Goal: Task Accomplishment & Management: Manage account settings

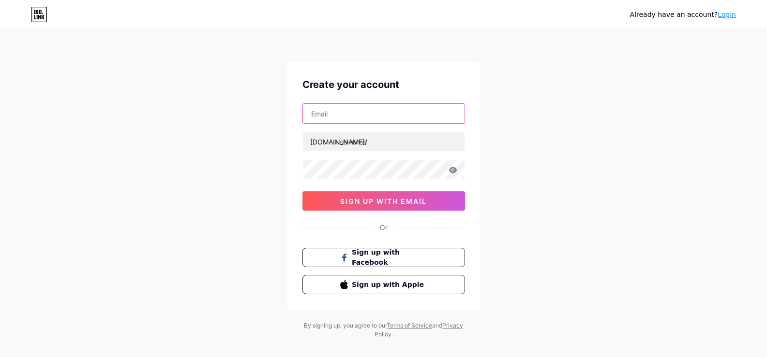
click at [369, 119] on input "text" at bounding box center [384, 113] width 162 height 19
type input "[EMAIL_ADDRESS][DOMAIN_NAME]"
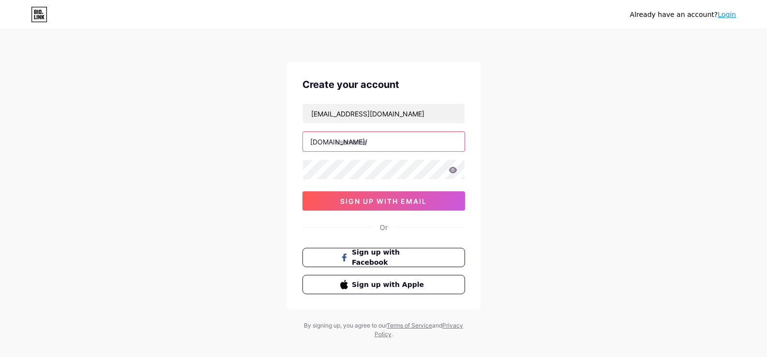
click at [362, 147] on input "text" at bounding box center [384, 141] width 162 height 19
paste input "conexonusa01"
type input "conexonusa01"
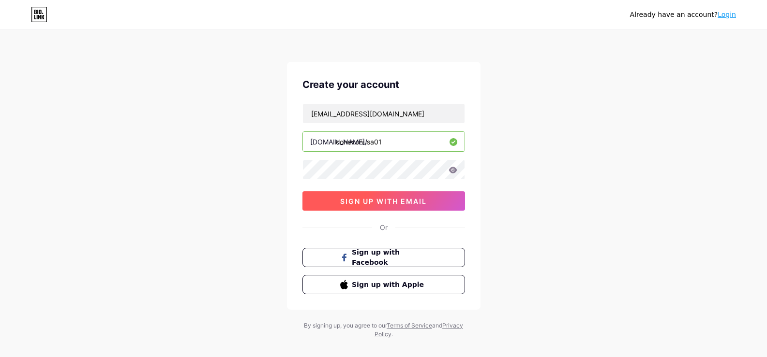
click at [368, 208] on button "sign up with email" at bounding box center [383, 201] width 163 height 19
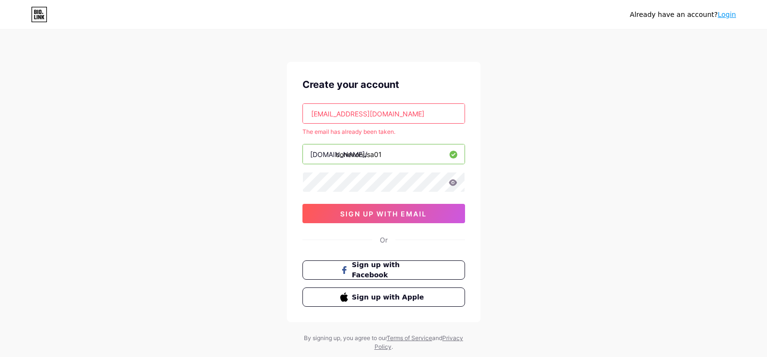
click at [727, 11] on link "Login" at bounding box center [726, 15] width 18 height 8
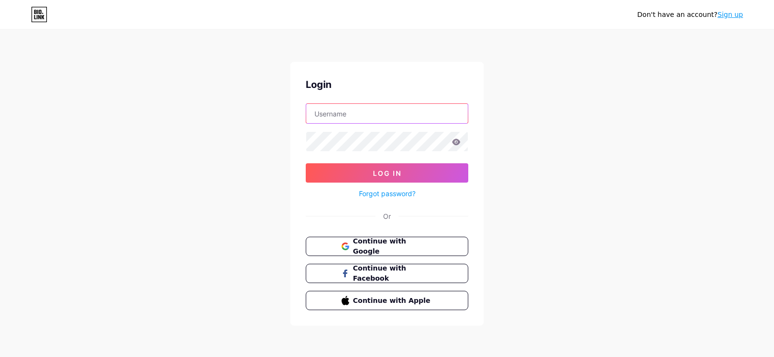
type input "[EMAIL_ADDRESS][DOMAIN_NAME]"
click at [364, 121] on input "[EMAIL_ADDRESS][DOMAIN_NAME]" at bounding box center [387, 113] width 162 height 19
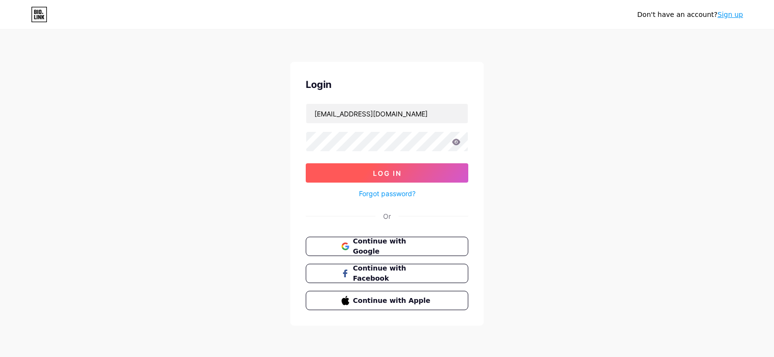
click at [335, 178] on button "Log In" at bounding box center [387, 172] width 163 height 19
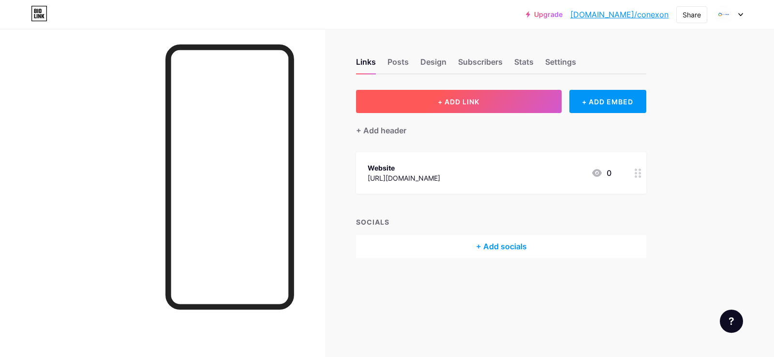
click at [461, 98] on span "+ ADD LINK" at bounding box center [459, 102] width 42 height 8
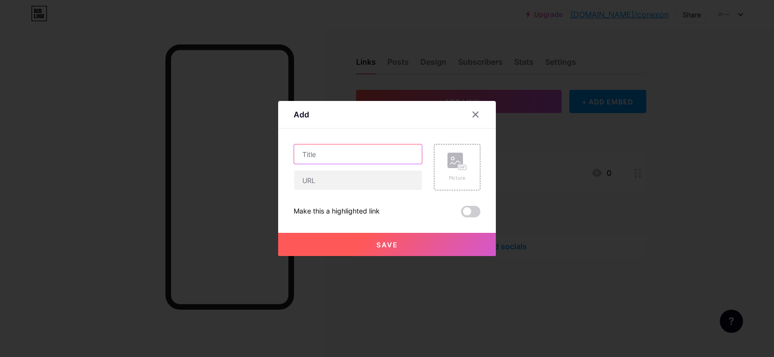
click at [322, 149] on input "text" at bounding box center [358, 154] width 128 height 19
paste input "Precision FTTH Network Design Services"
type input "Precision FTTH Network Design Services"
click at [337, 179] on input "text" at bounding box center [358, 180] width 128 height 19
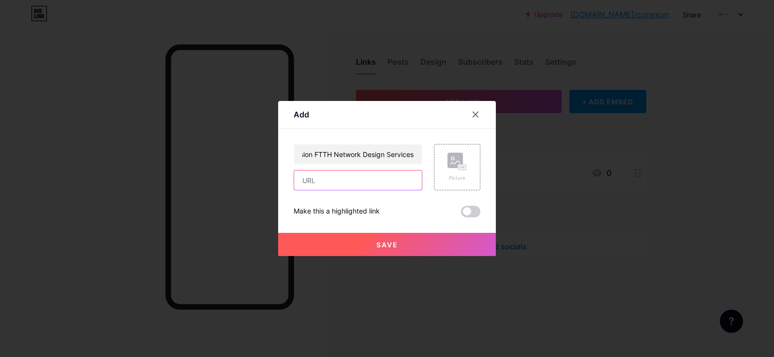
scroll to position [0, 0]
paste input "[URL][DOMAIN_NAME]"
type input "[URL][DOMAIN_NAME]"
click at [400, 245] on button "Save" at bounding box center [387, 244] width 218 height 23
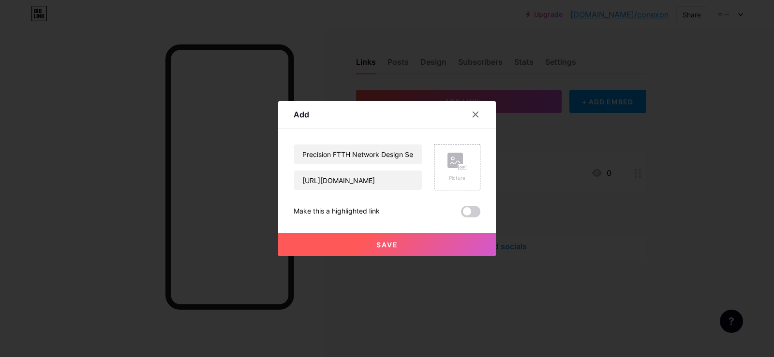
scroll to position [0, 0]
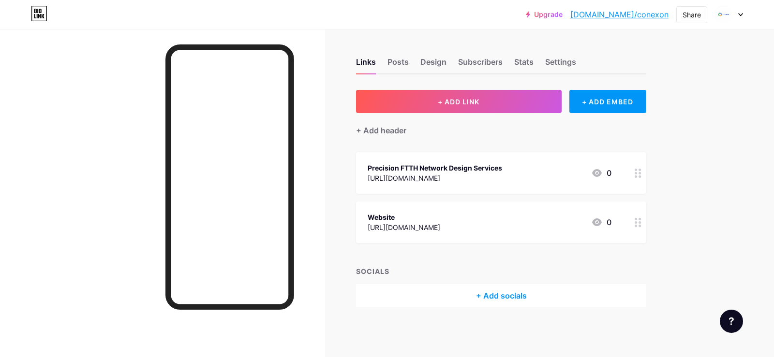
click at [641, 15] on link "[DOMAIN_NAME]/conexon" at bounding box center [619, 15] width 98 height 12
